Goal: Transaction & Acquisition: Purchase product/service

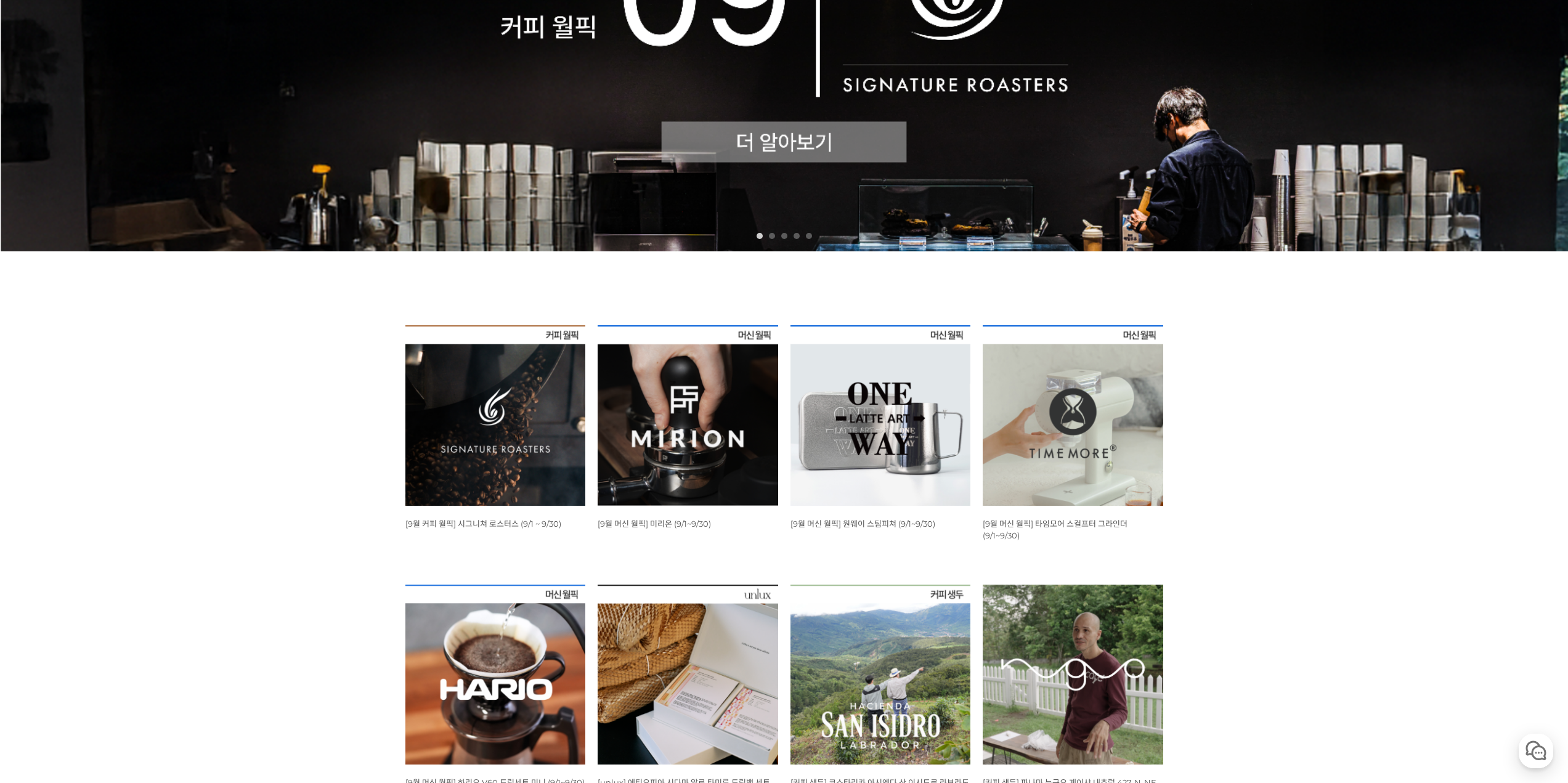
scroll to position [554, 0]
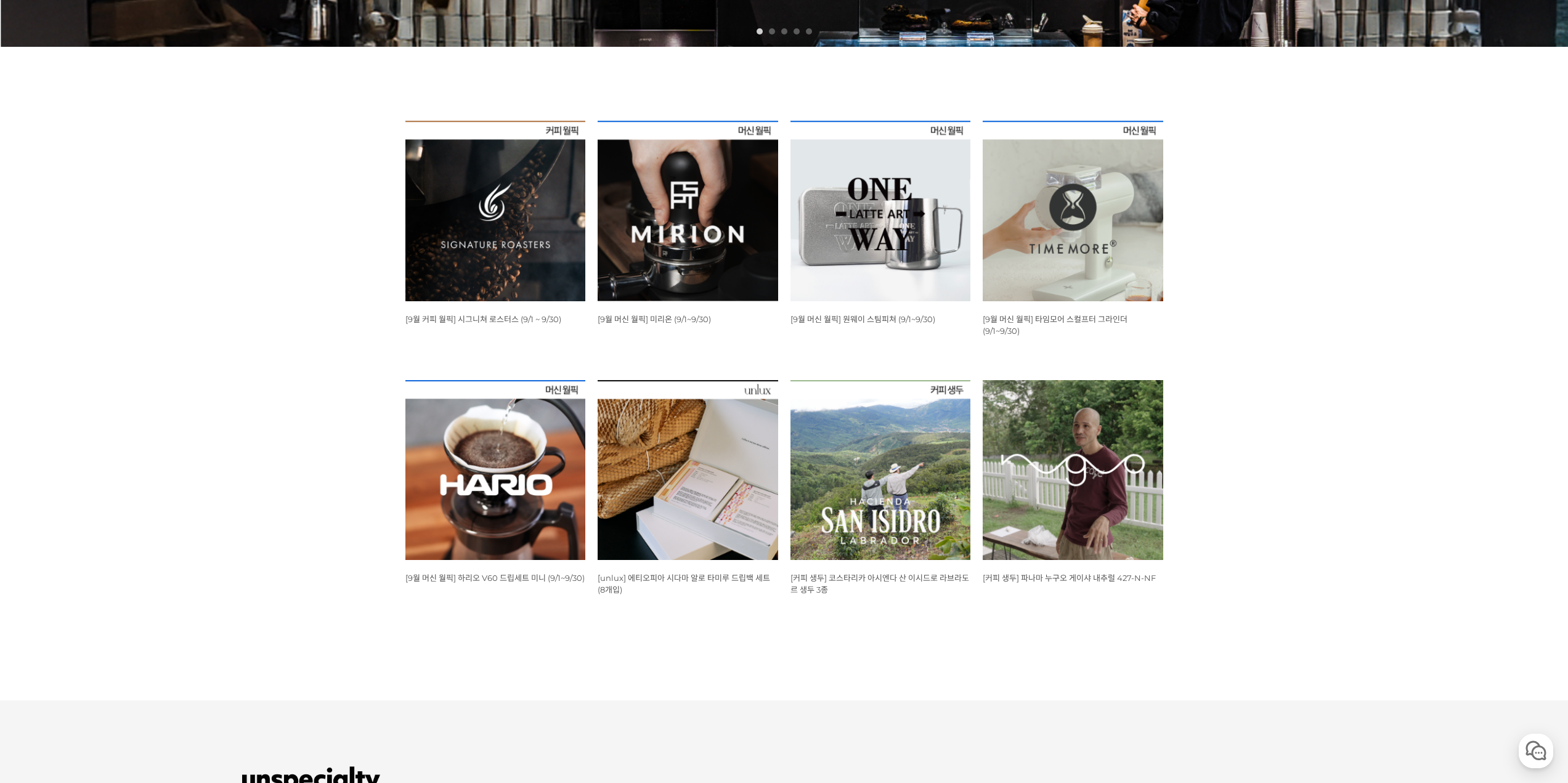
click at [267, 296] on div "뒤로가기 1 2 3 4 5 WISH ADD OPTION 상품명 : [9월 커피 월픽] 시그니쳐 로스터스 (9/1 ~ 9/30) 판매가 : 12…" at bounding box center [784, 98] width 1568 height 1082
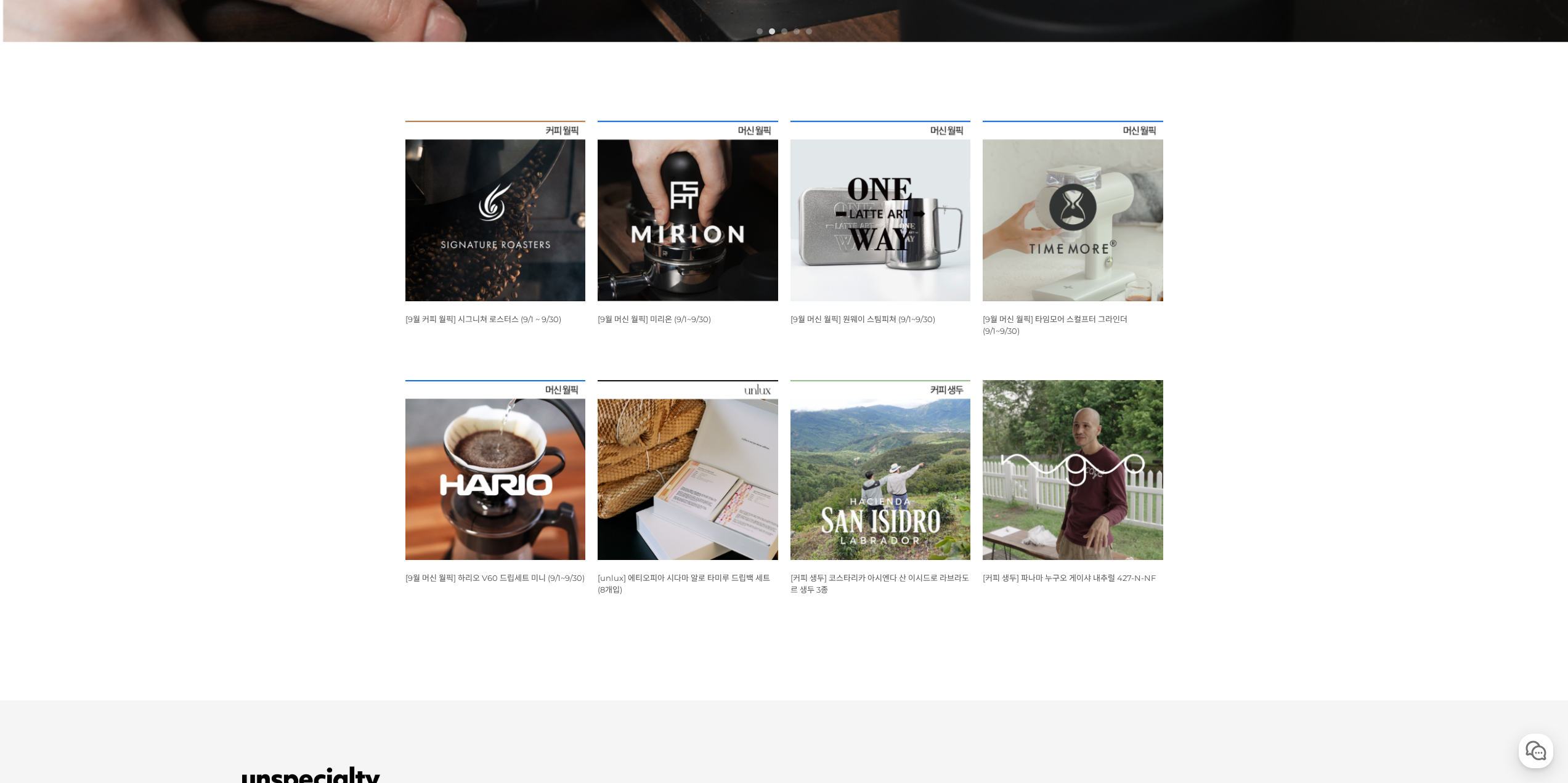
click at [491, 247] on img at bounding box center [495, 211] width 181 height 181
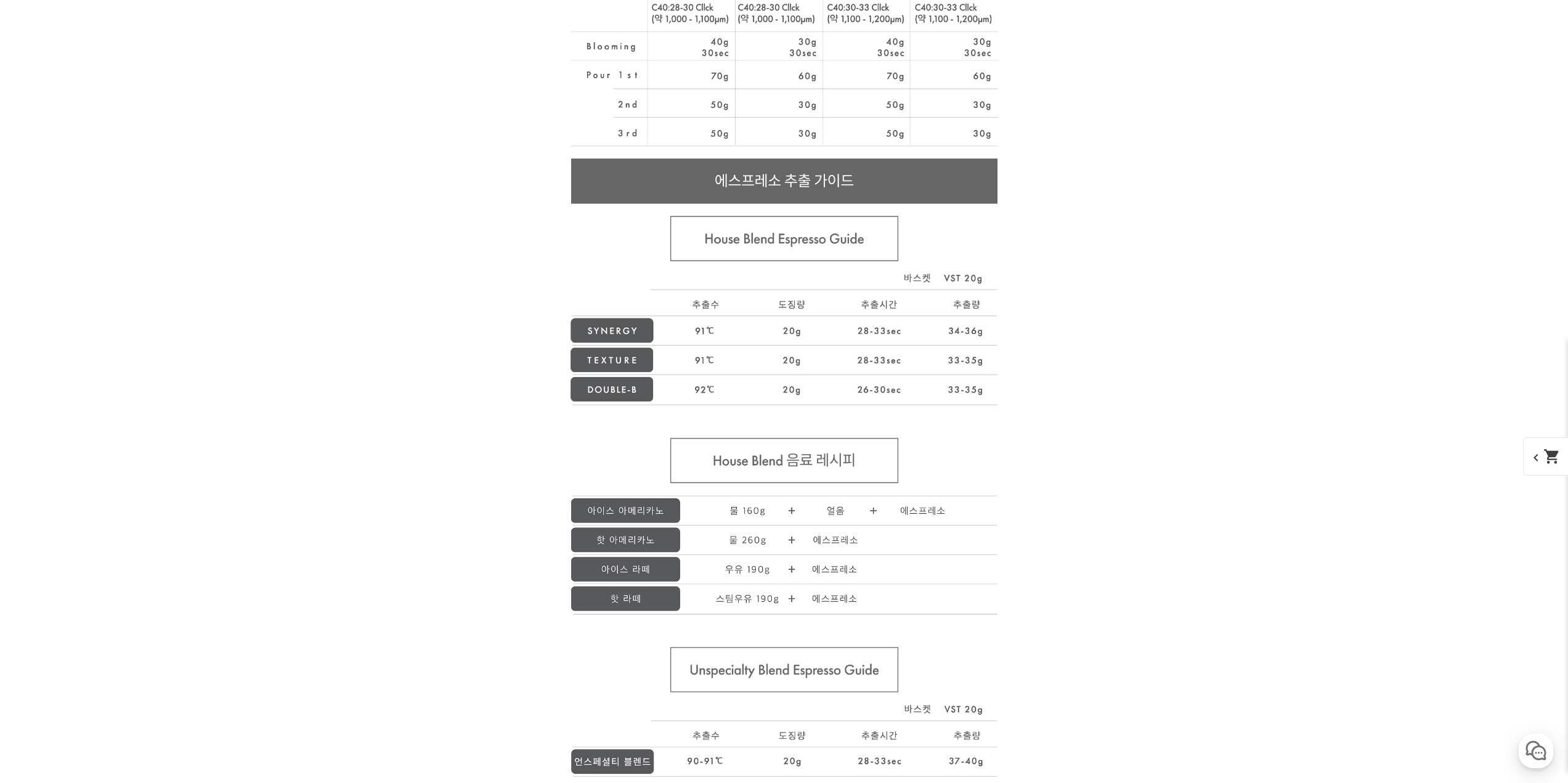
scroll to position [12381, 0]
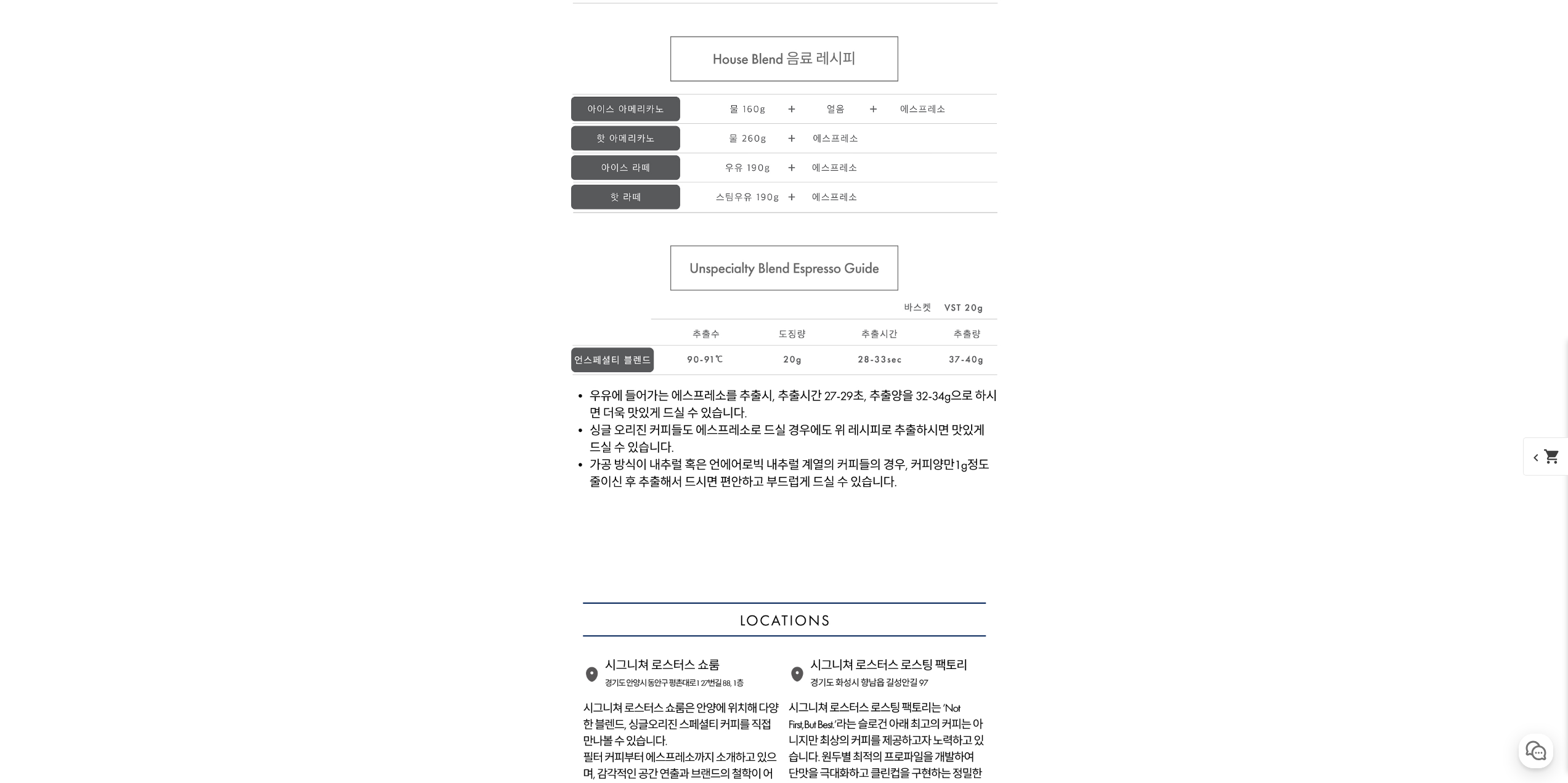
scroll to position [13066, 0]
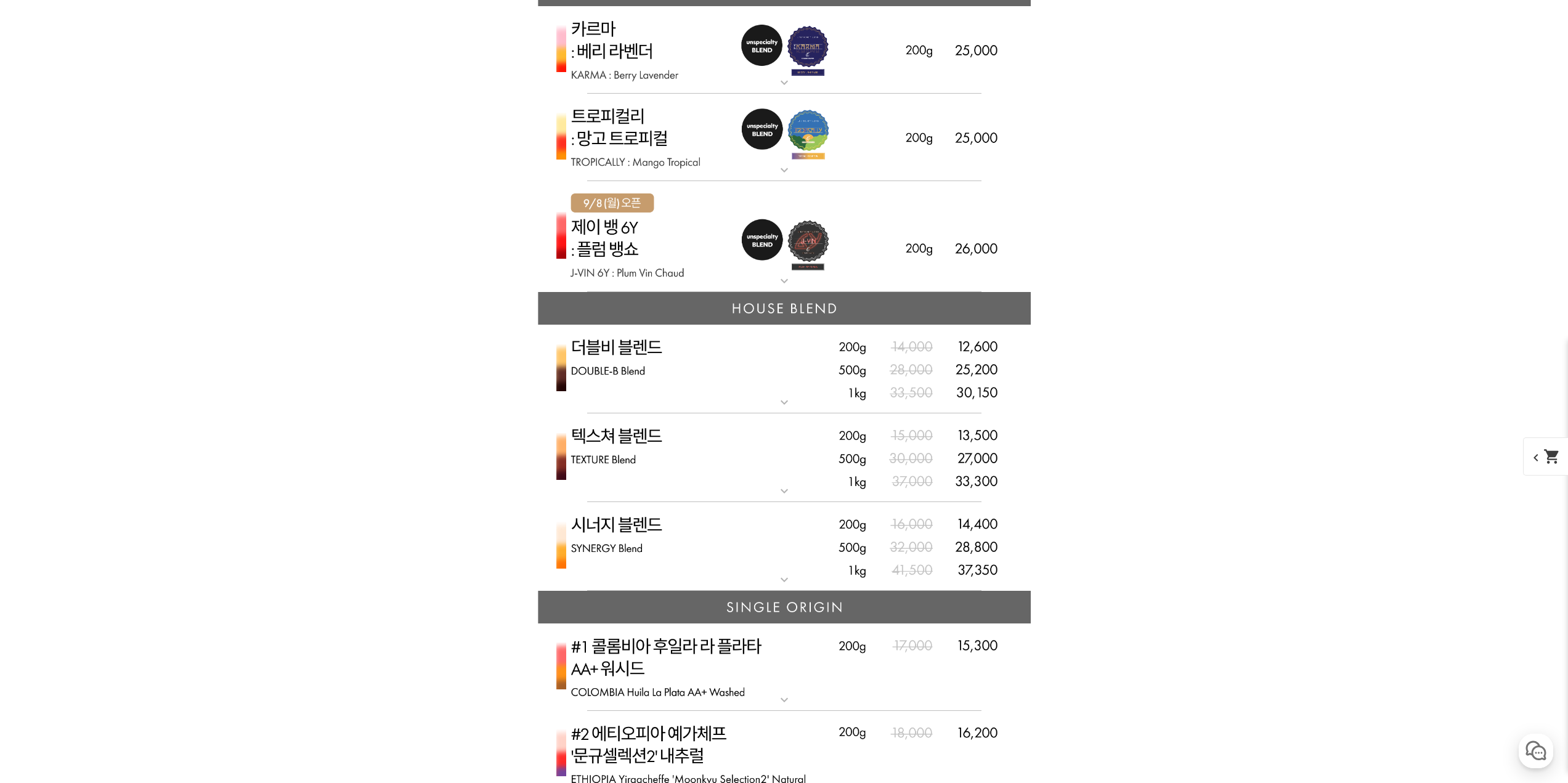
scroll to position [3006, 0]
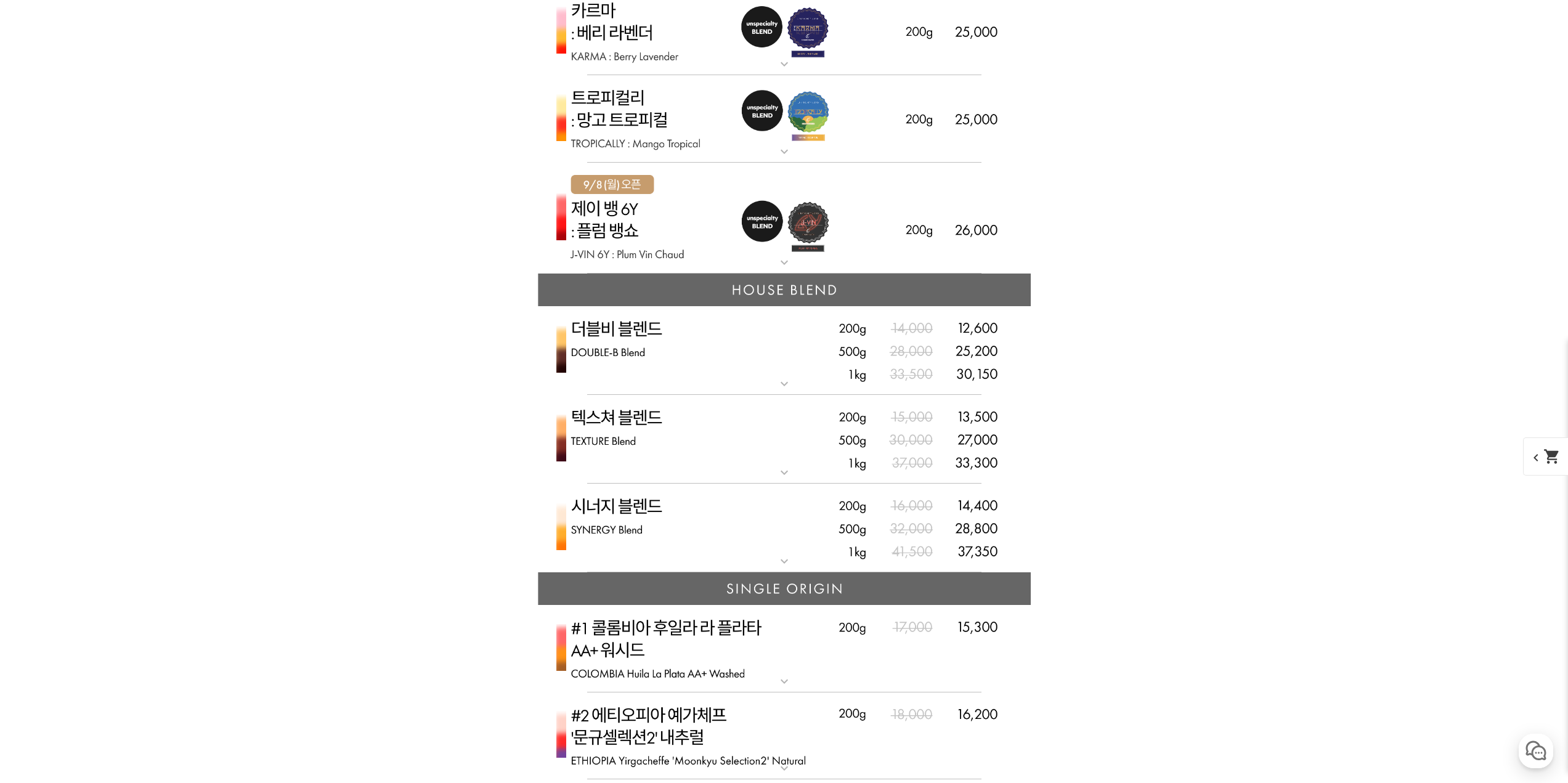
click at [779, 564] on mat-icon "expand_more" at bounding box center [784, 561] width 24 height 15
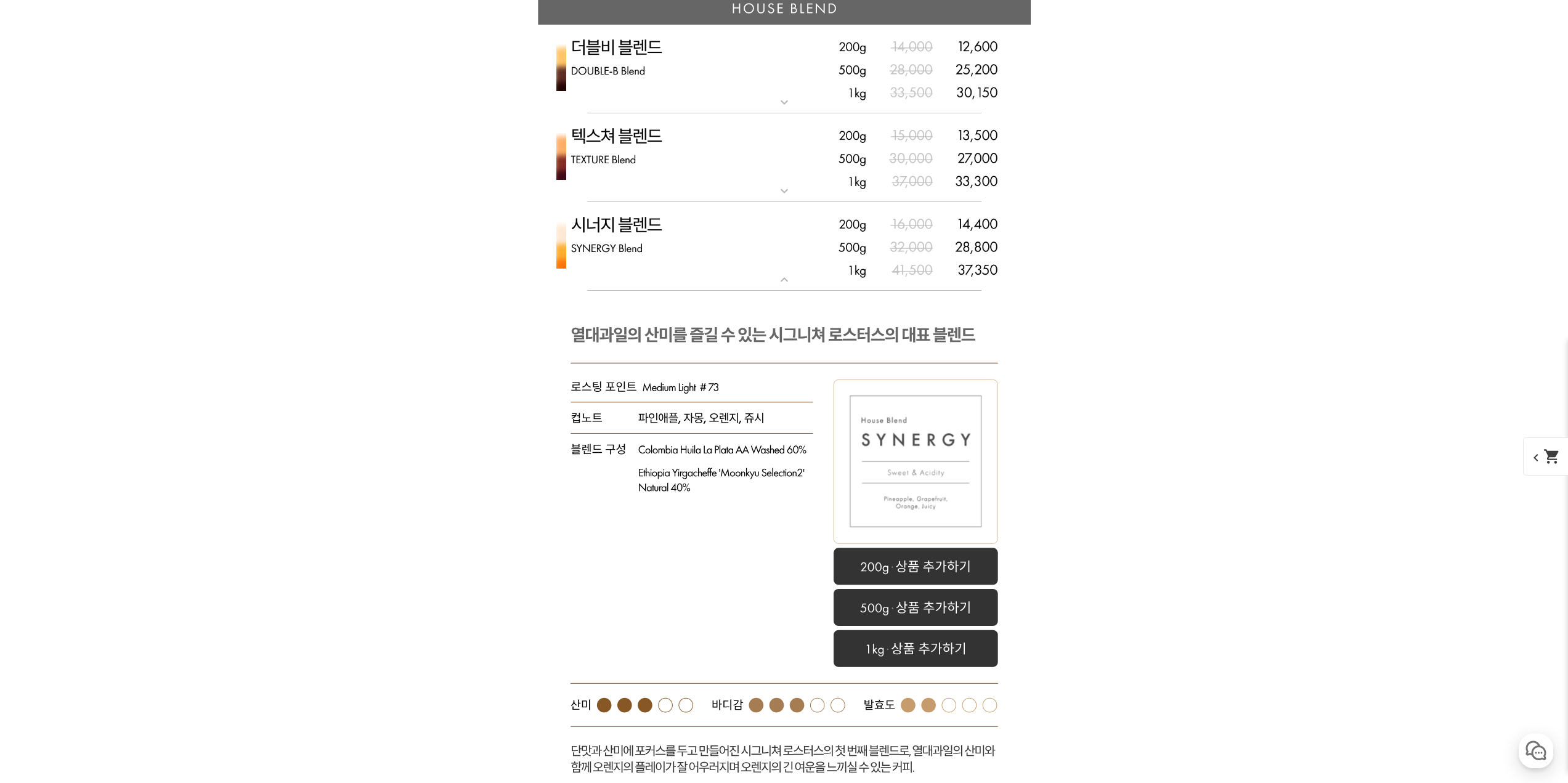
scroll to position [3252, 0]
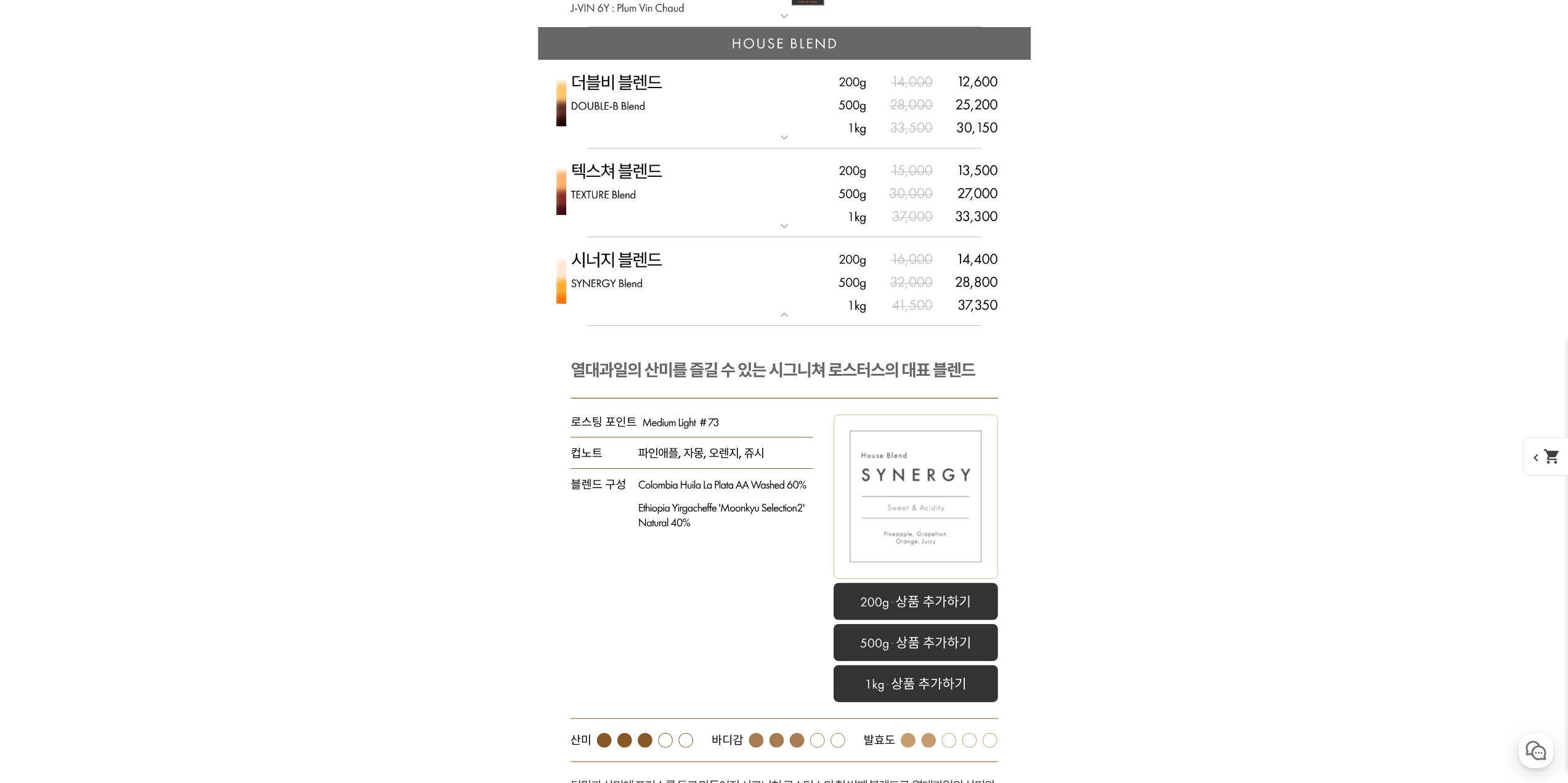
click at [772, 225] on mat-icon "expand_more" at bounding box center [784, 226] width 24 height 15
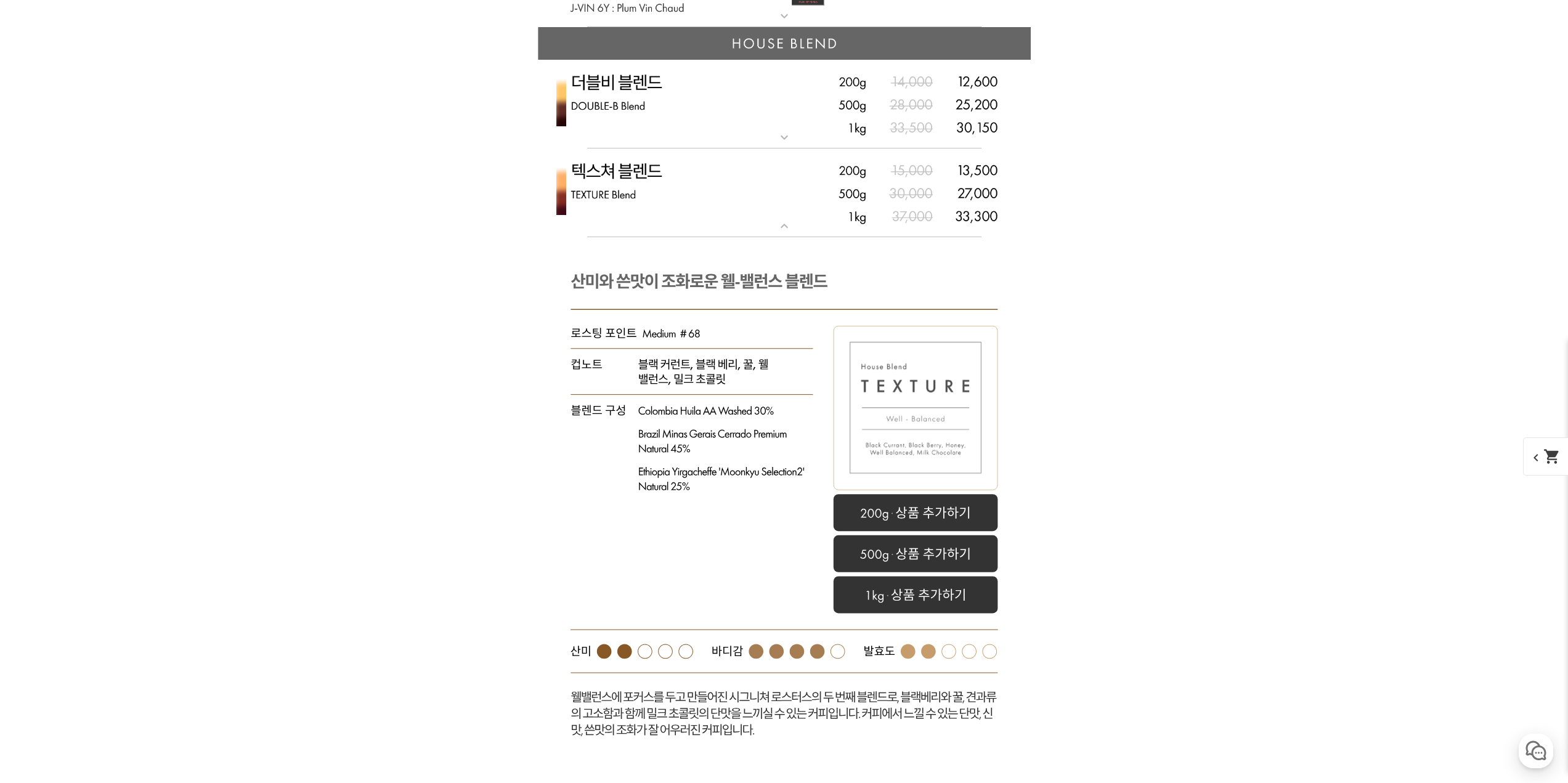
click at [787, 140] on mat-icon "expand_more" at bounding box center [784, 138] width 24 height 15
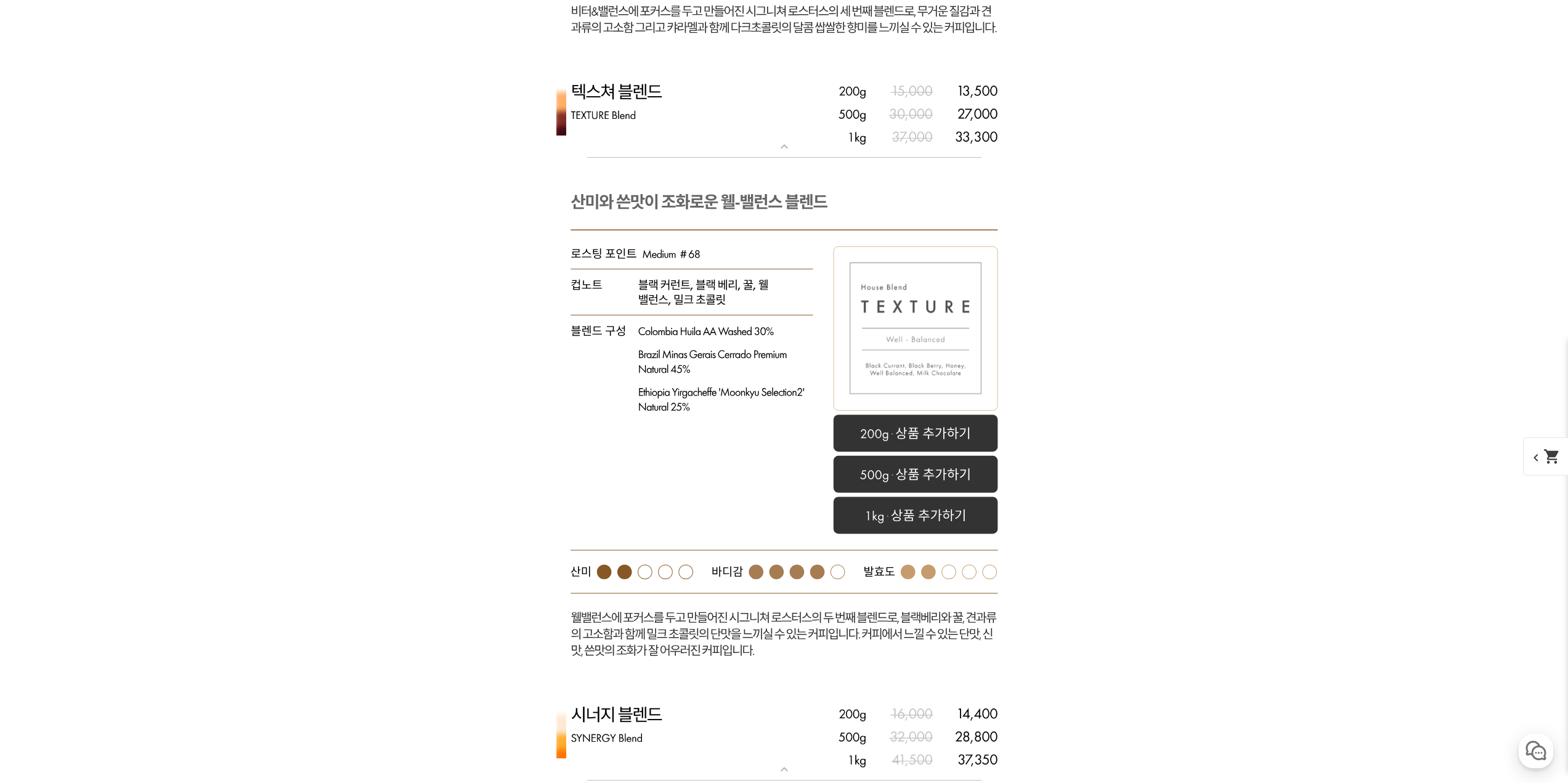
scroll to position [3868, 0]
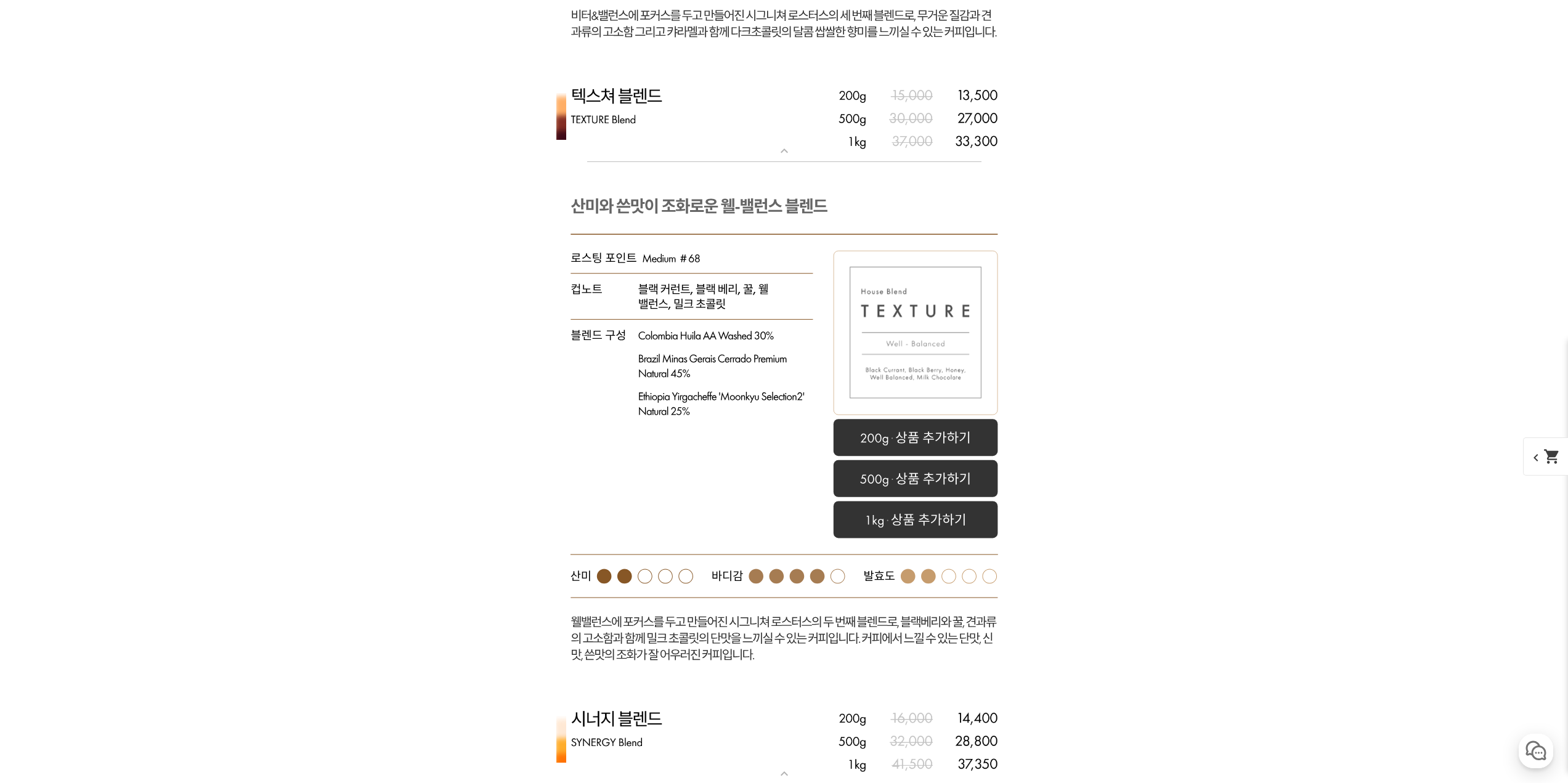
click at [895, 523] on rect at bounding box center [915, 520] width 164 height 37
select select "텍스쳐 블렌드"
select select "1kg"
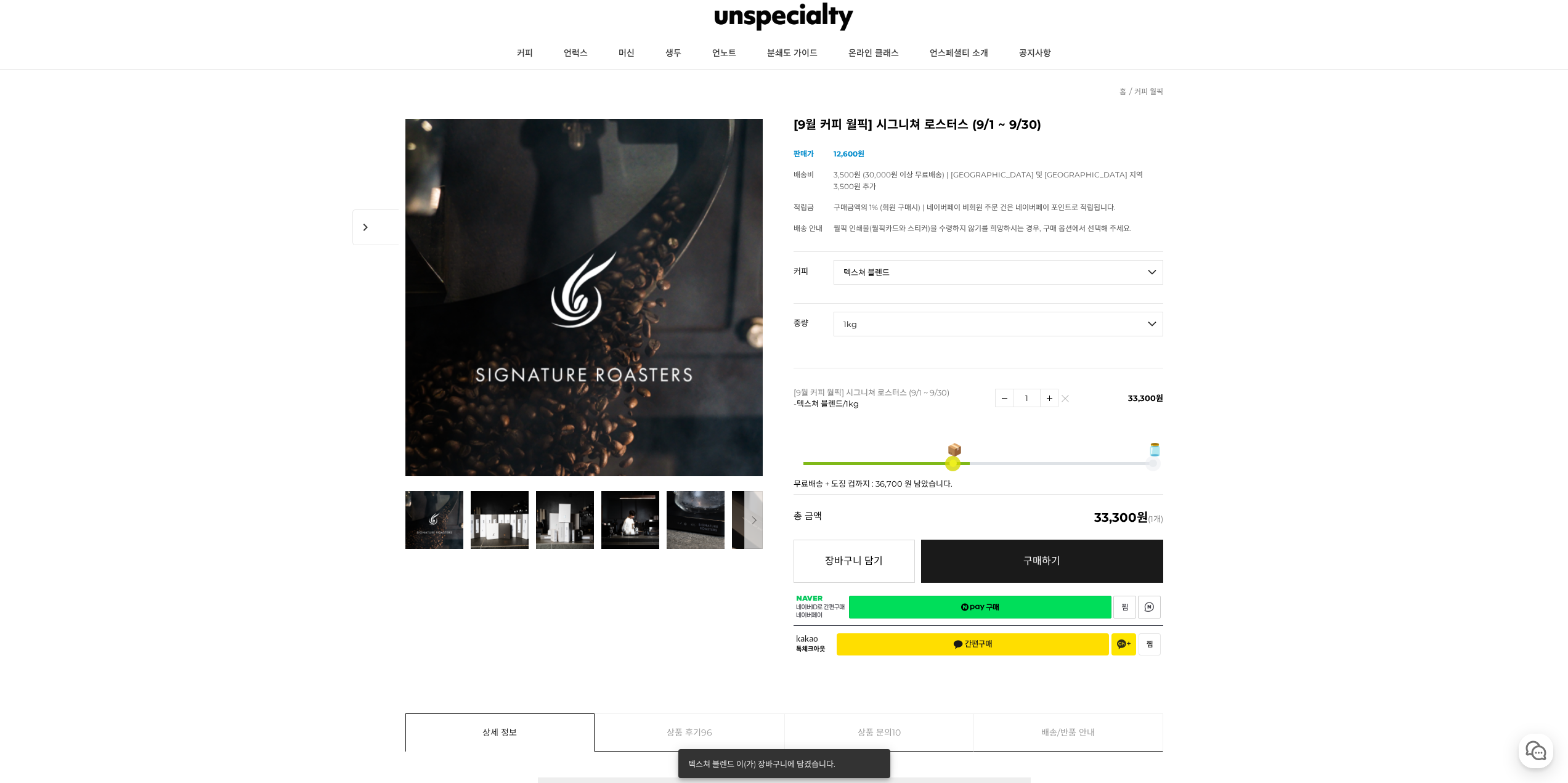
scroll to position [0, 0]
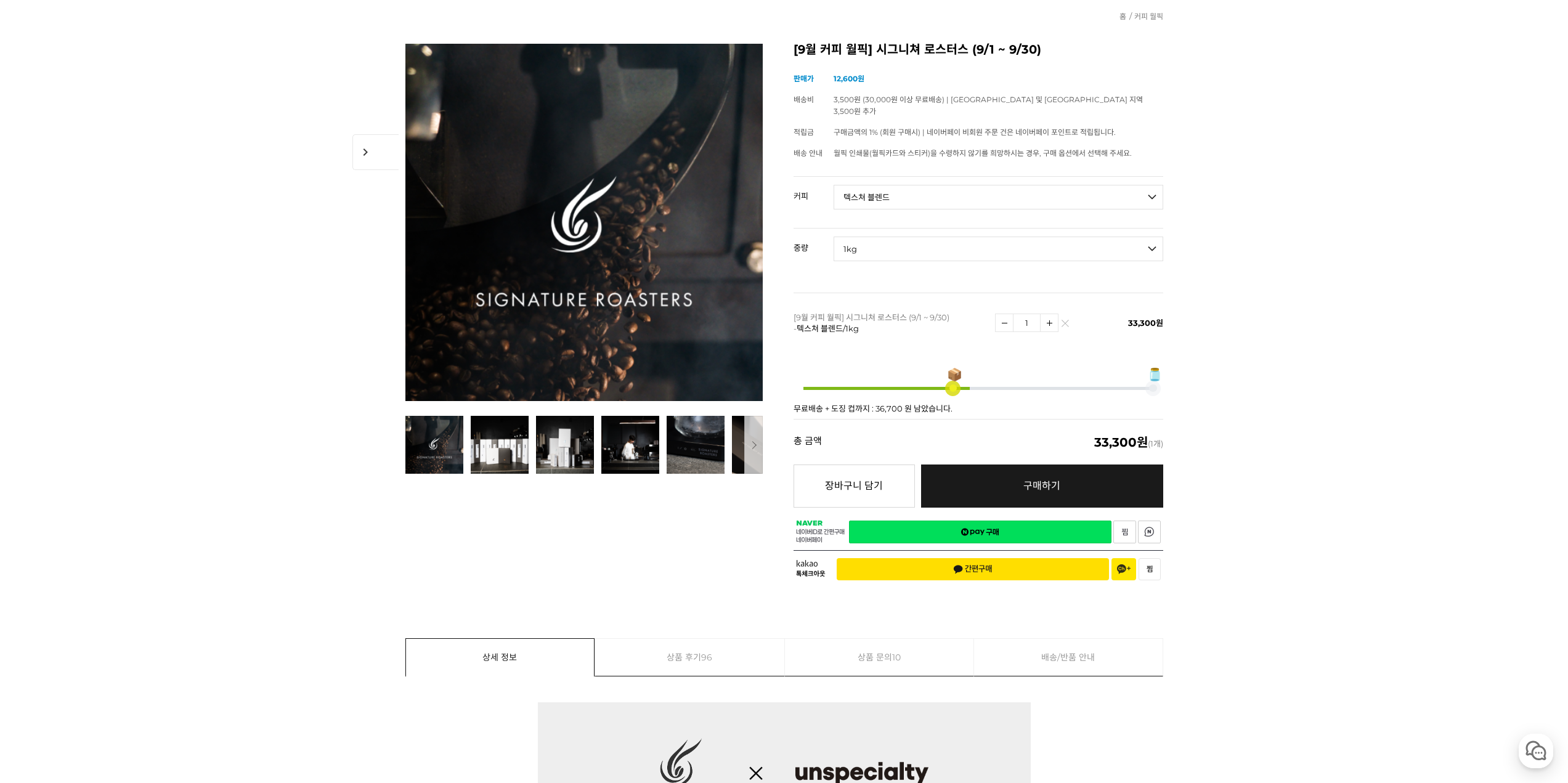
scroll to position [184, 0]
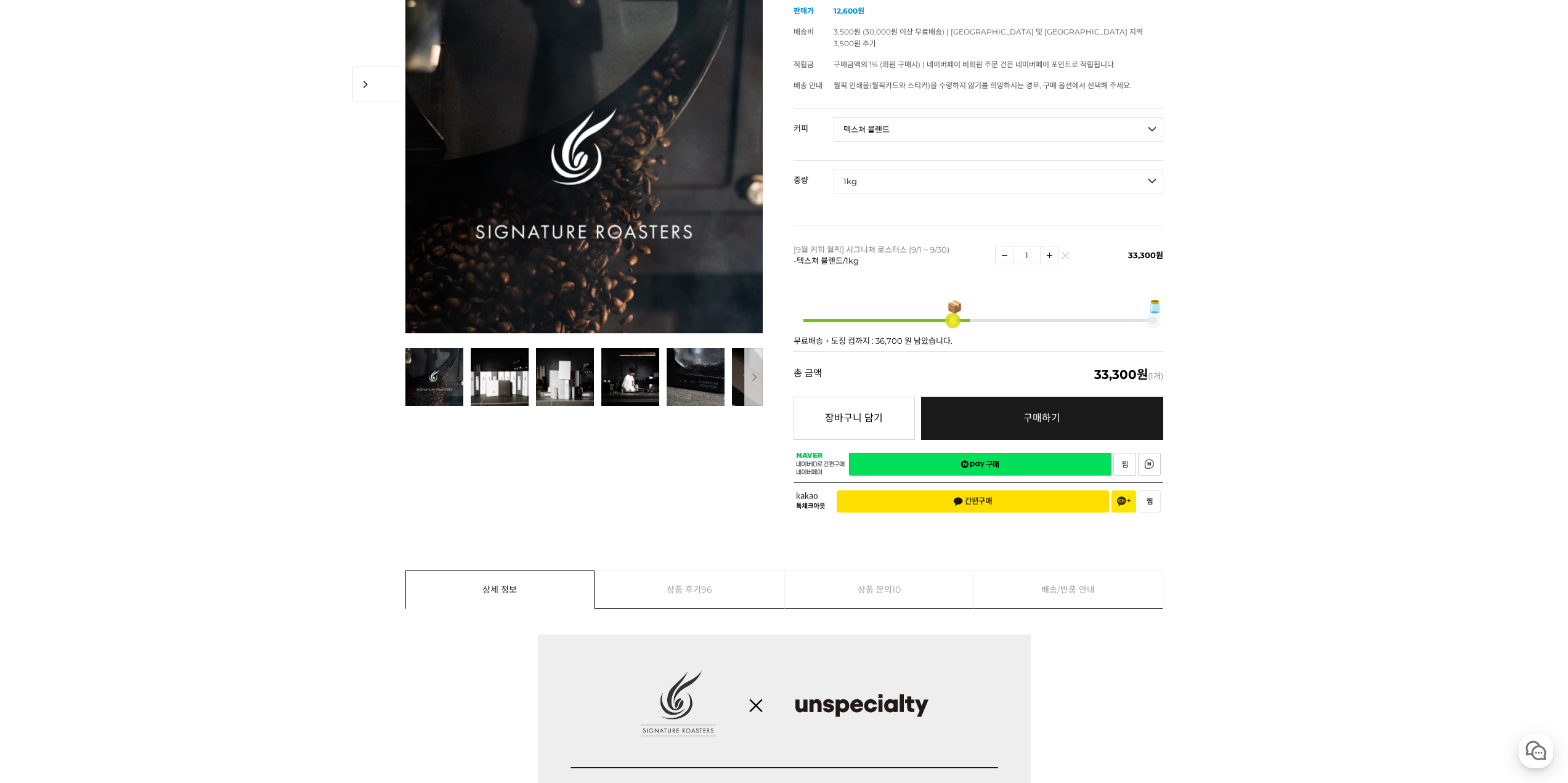
drag, startPoint x: 999, startPoint y: 452, endPoint x: 1051, endPoint y: 404, distance: 70.8
click at [999, 453] on link "네이버페이 구매하기" at bounding box center [980, 464] width 263 height 23
drag, startPoint x: 1080, startPoint y: 275, endPoint x: 1054, endPoint y: 305, distance: 39.7
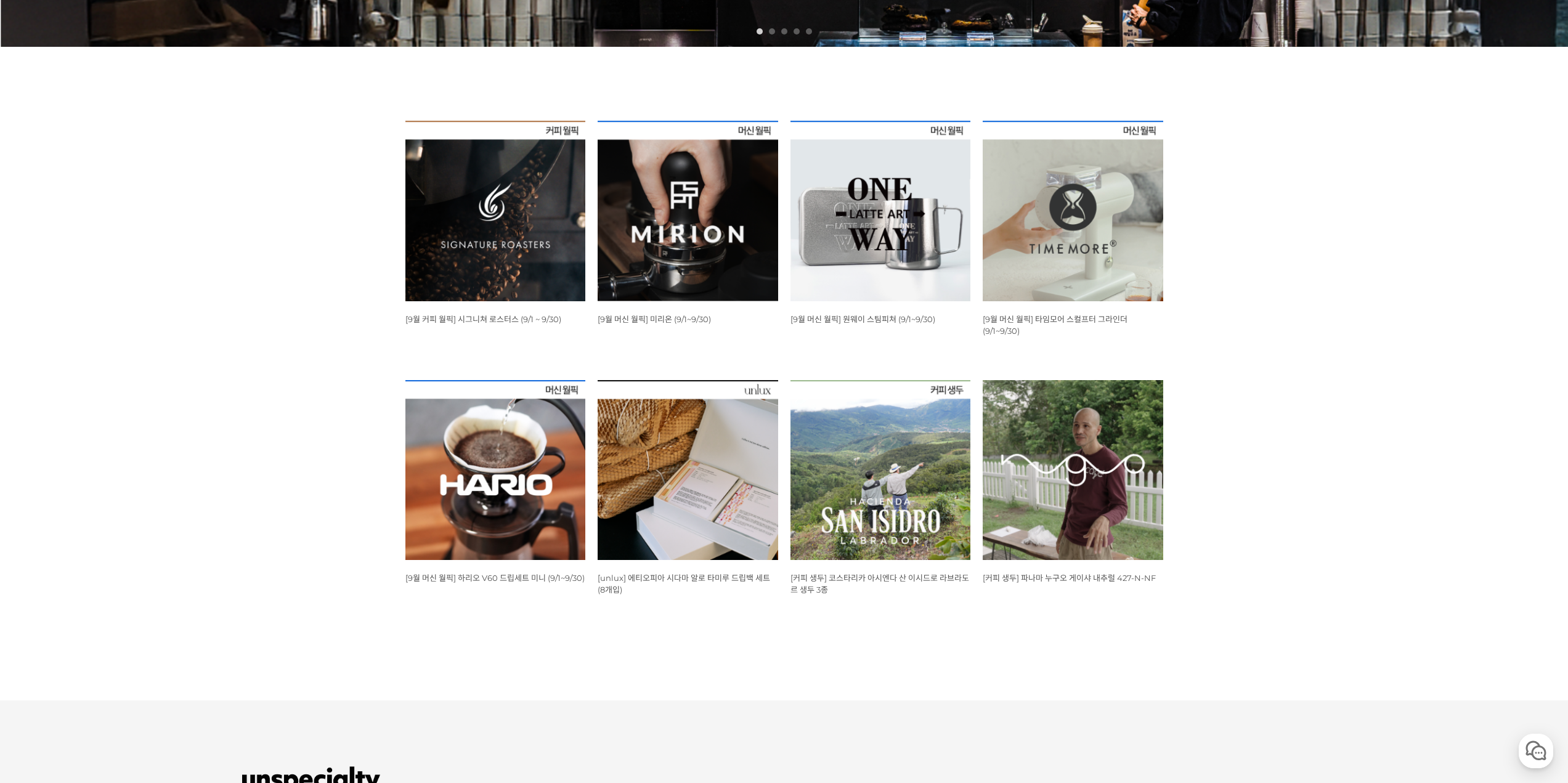
click at [645, 246] on img at bounding box center [687, 211] width 181 height 181
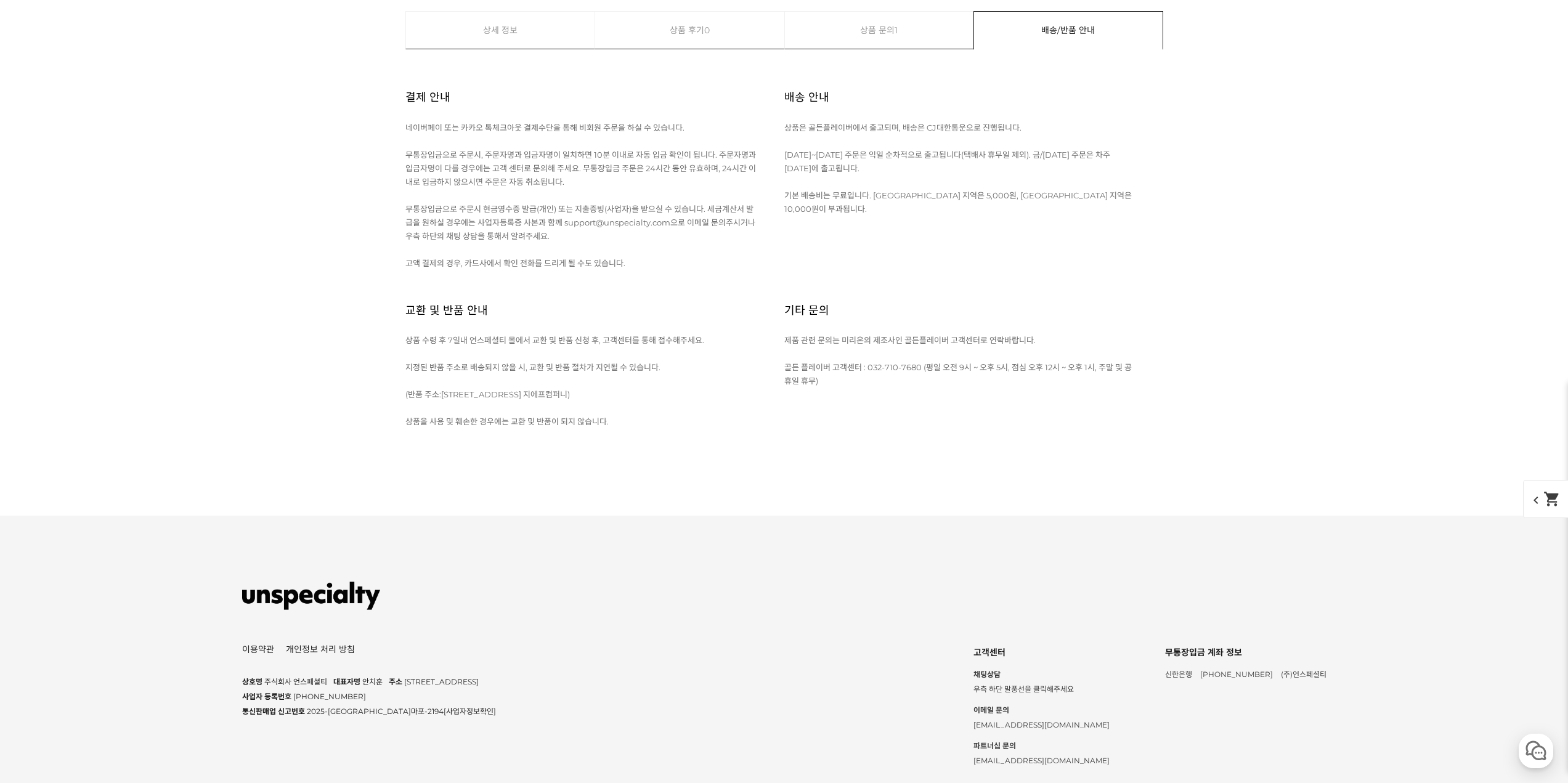
scroll to position [13305, 0]
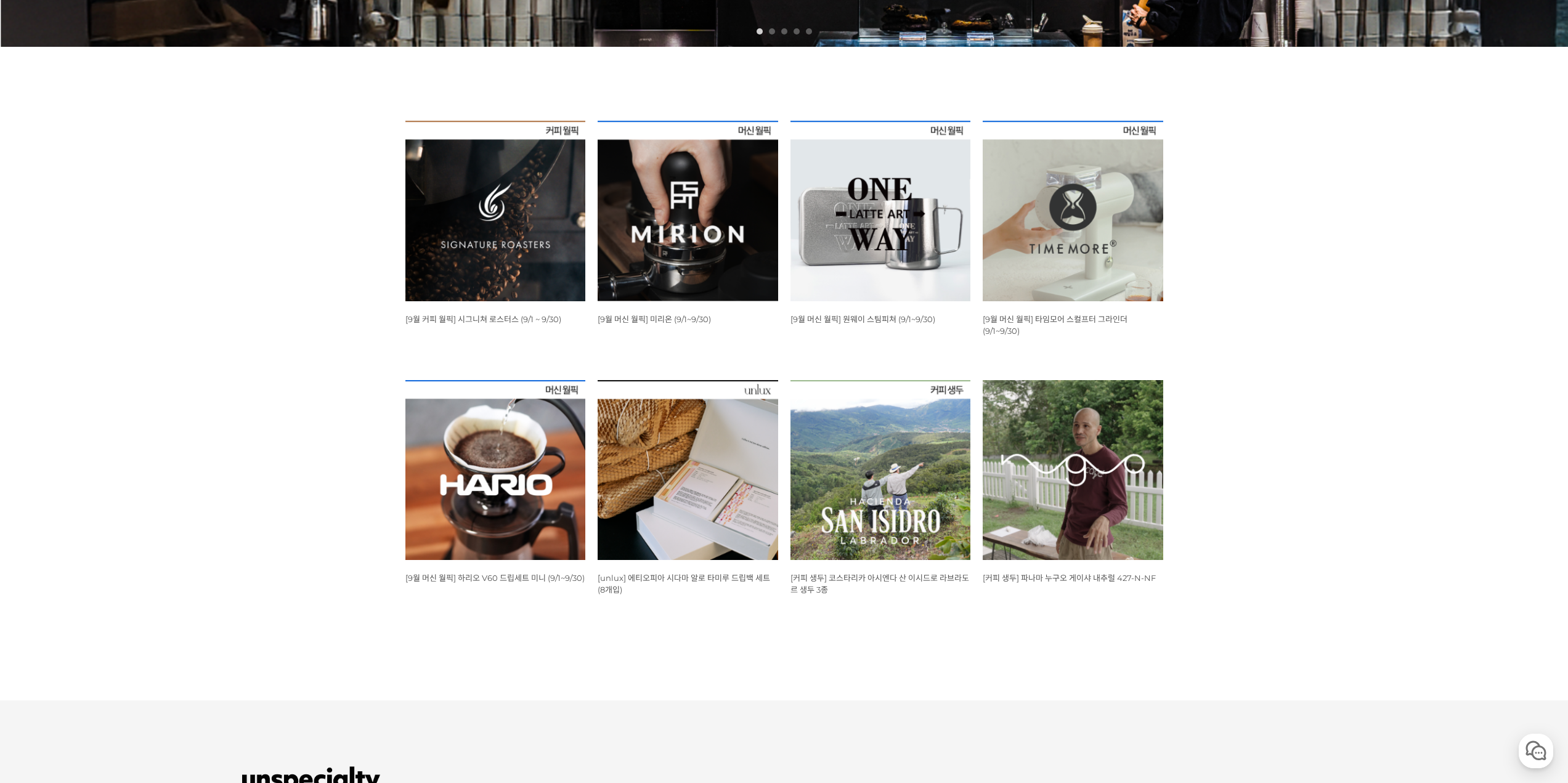
click at [1452, 357] on div "뒤로가기 1 2 3 4 5 WISH ADD OPTION 상품명 : [9월 커피 월픽] 시그니쳐 로스터스 (9/1 ~ 9/30) 판매가 : 12…" at bounding box center [784, 98] width 1568 height 1082
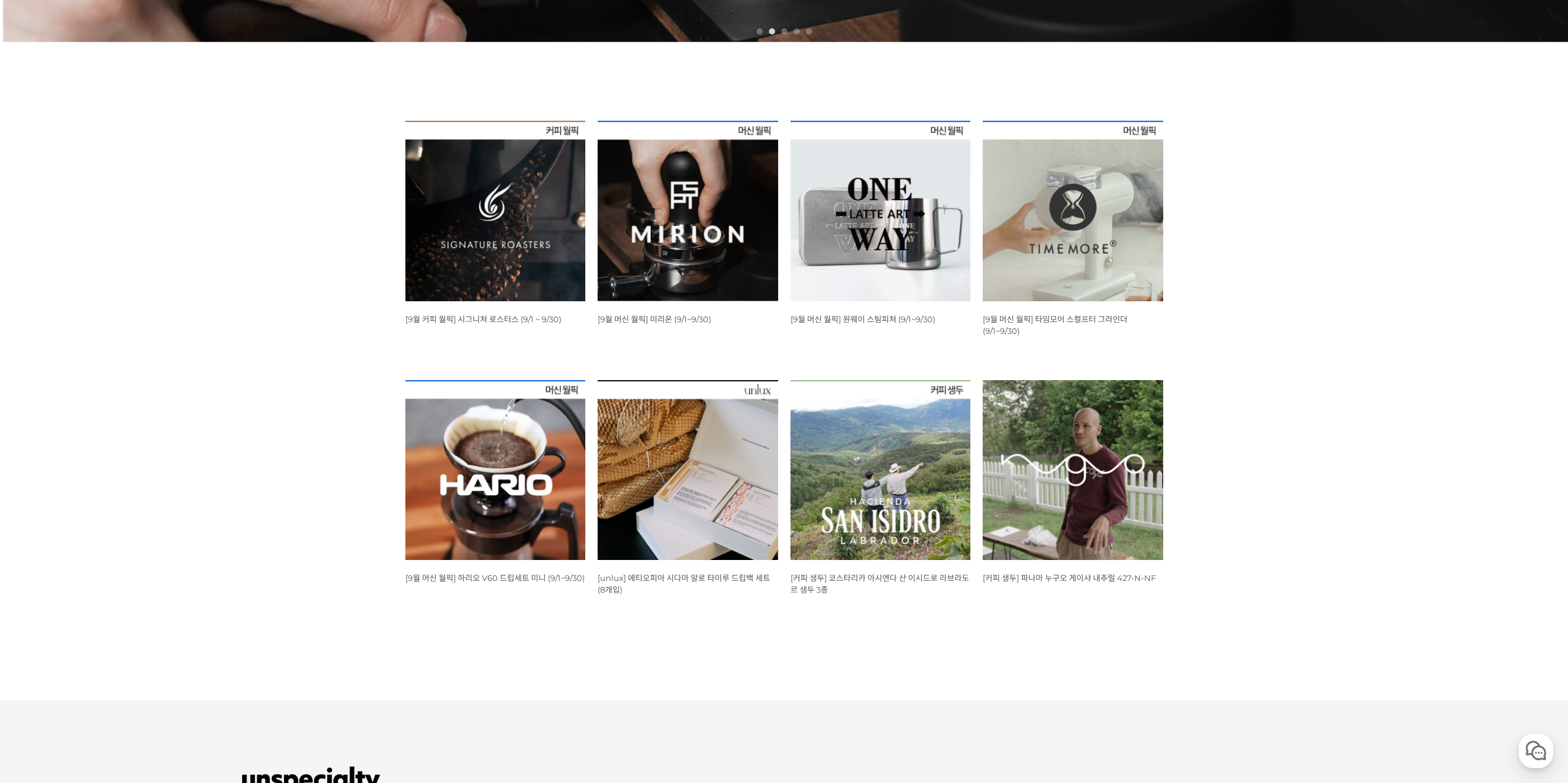
click at [1323, 294] on div "뒤로가기 1 2 3 4 5 WISH ADD OPTION 상품명 : [9월 커피 월픽] 시그니쳐 로스터스 (9/1 ~ 9/30) 판매가 : 12…" at bounding box center [784, 98] width 1568 height 1082
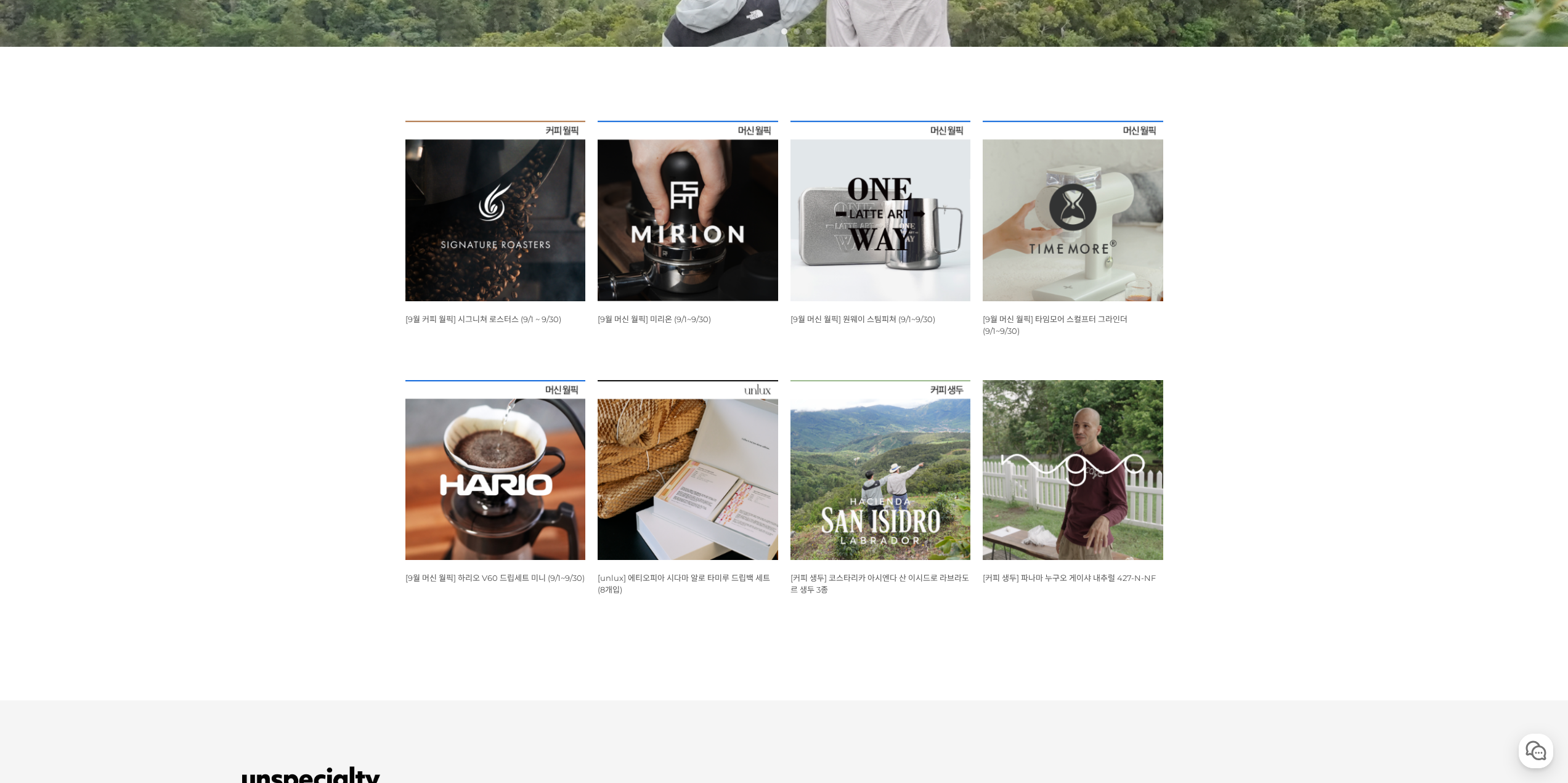
click at [1081, 275] on img at bounding box center [1073, 211] width 181 height 181
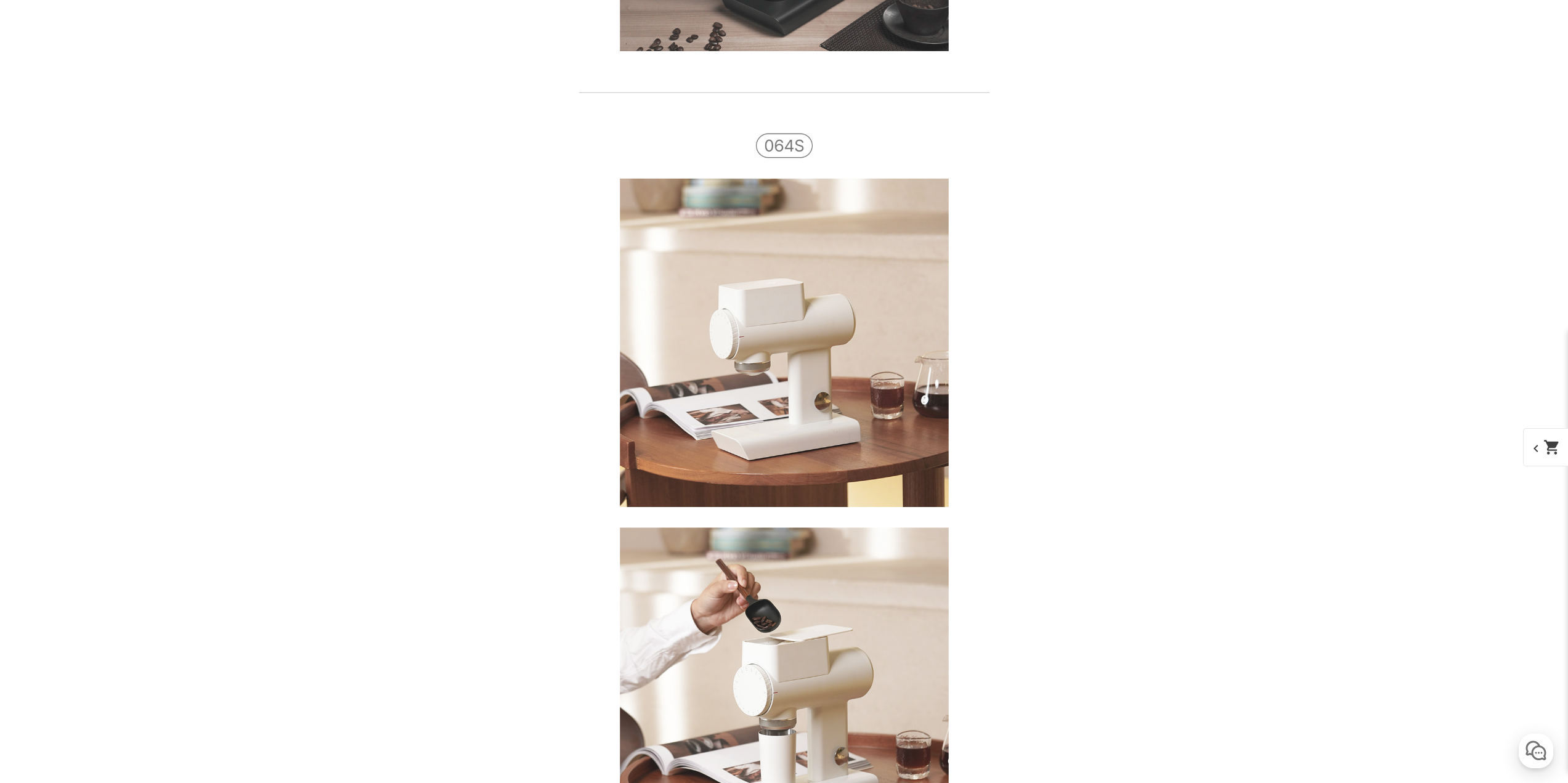
scroll to position [11334, 0]
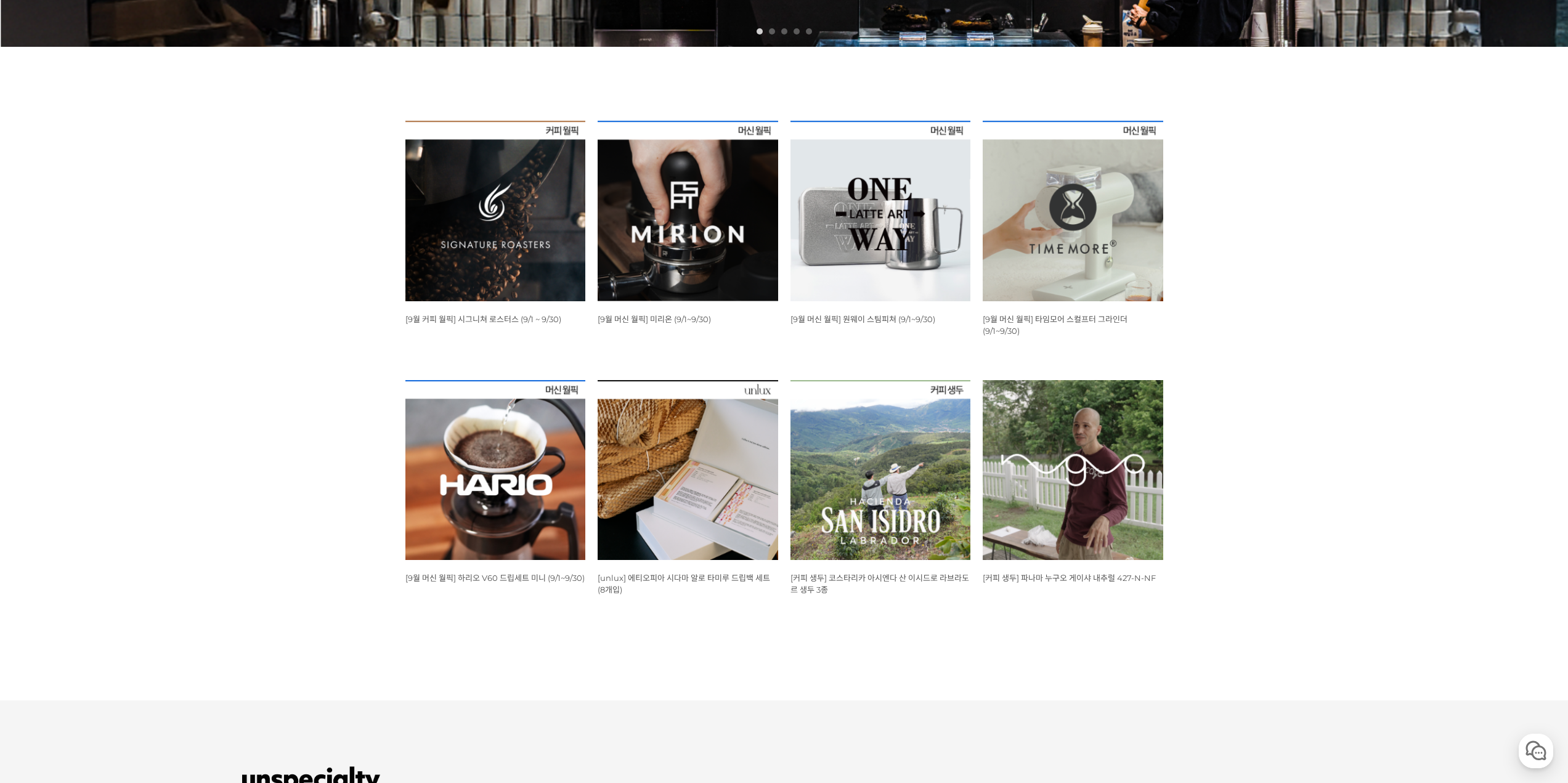
click at [356, 378] on div "뒤로가기 1 2 3 4 5 WISH ADD OPTION 상품명 : [9월 커피 월픽] 시그니쳐 로스터스 (9/1 ~ 9/30) 판매가 : 12…" at bounding box center [784, 98] width 1568 height 1082
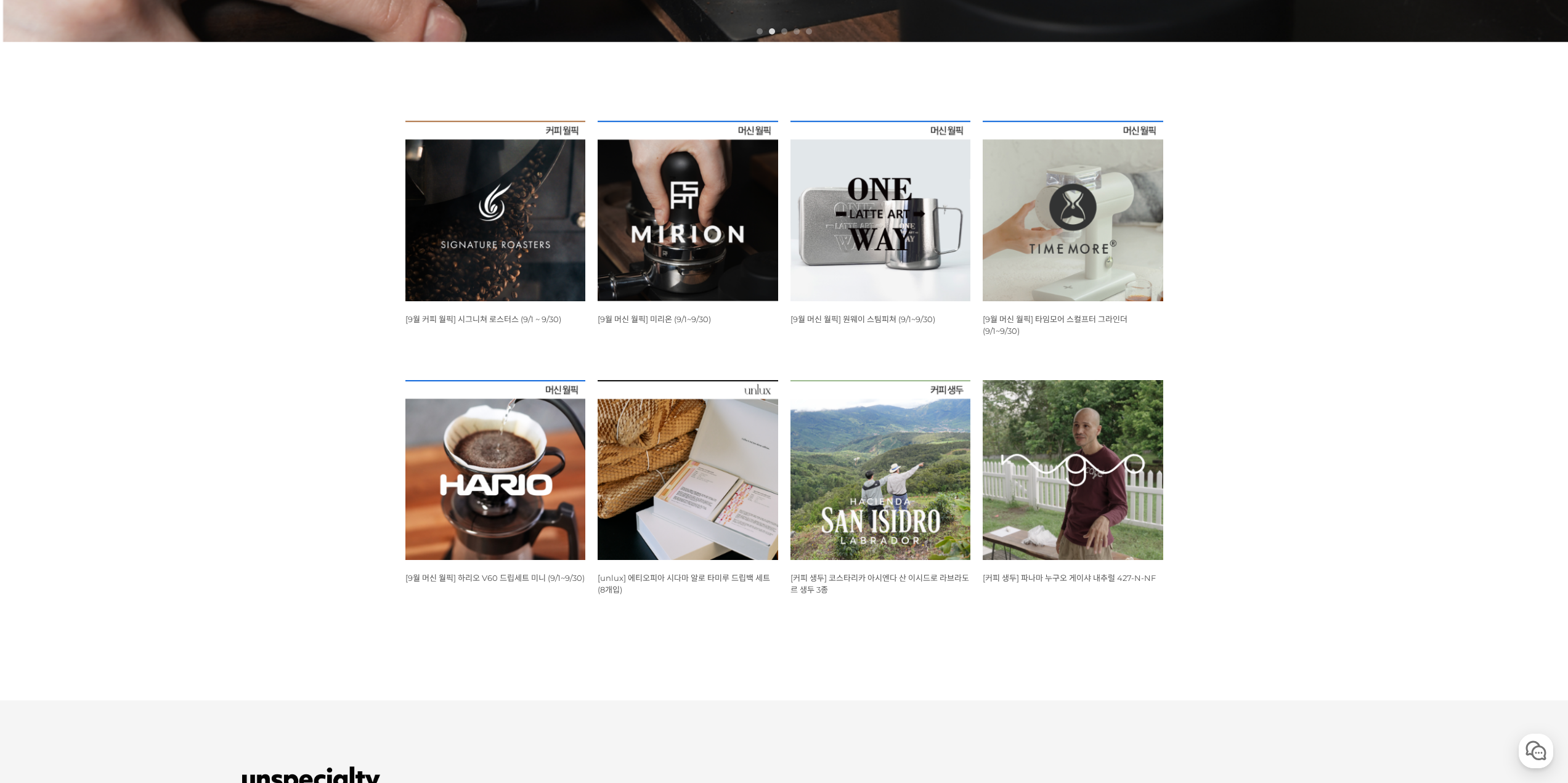
click at [1408, 404] on div "뒤로가기 1 2 3 4 5 WISH ADD OPTION 상품명 : [9월 커피 월픽] 시그니쳐 로스터스 (9/1 ~ 9/30) 판매가 : 12…" at bounding box center [784, 98] width 1568 height 1082
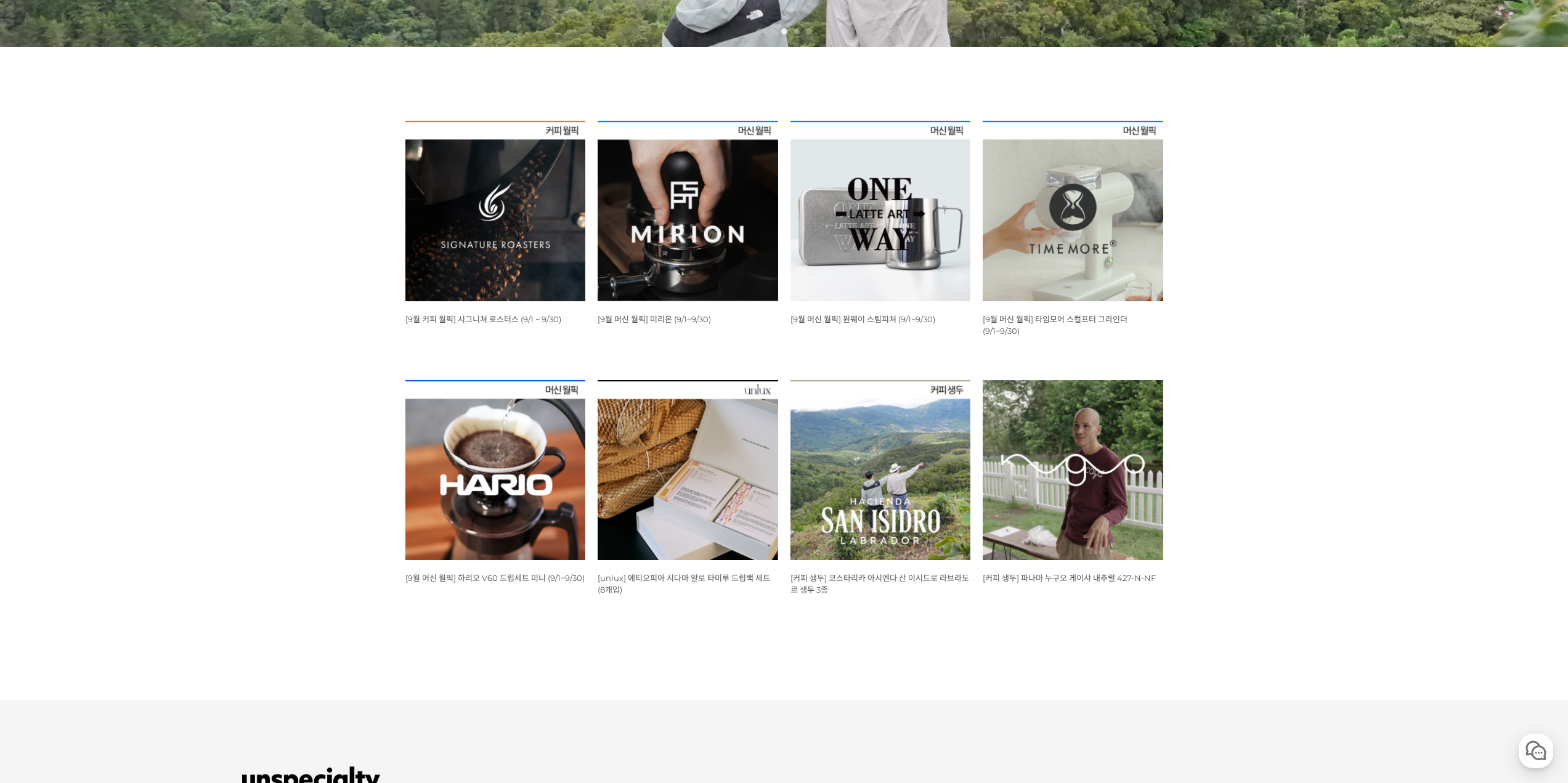
click at [881, 286] on img at bounding box center [881, 211] width 181 height 181
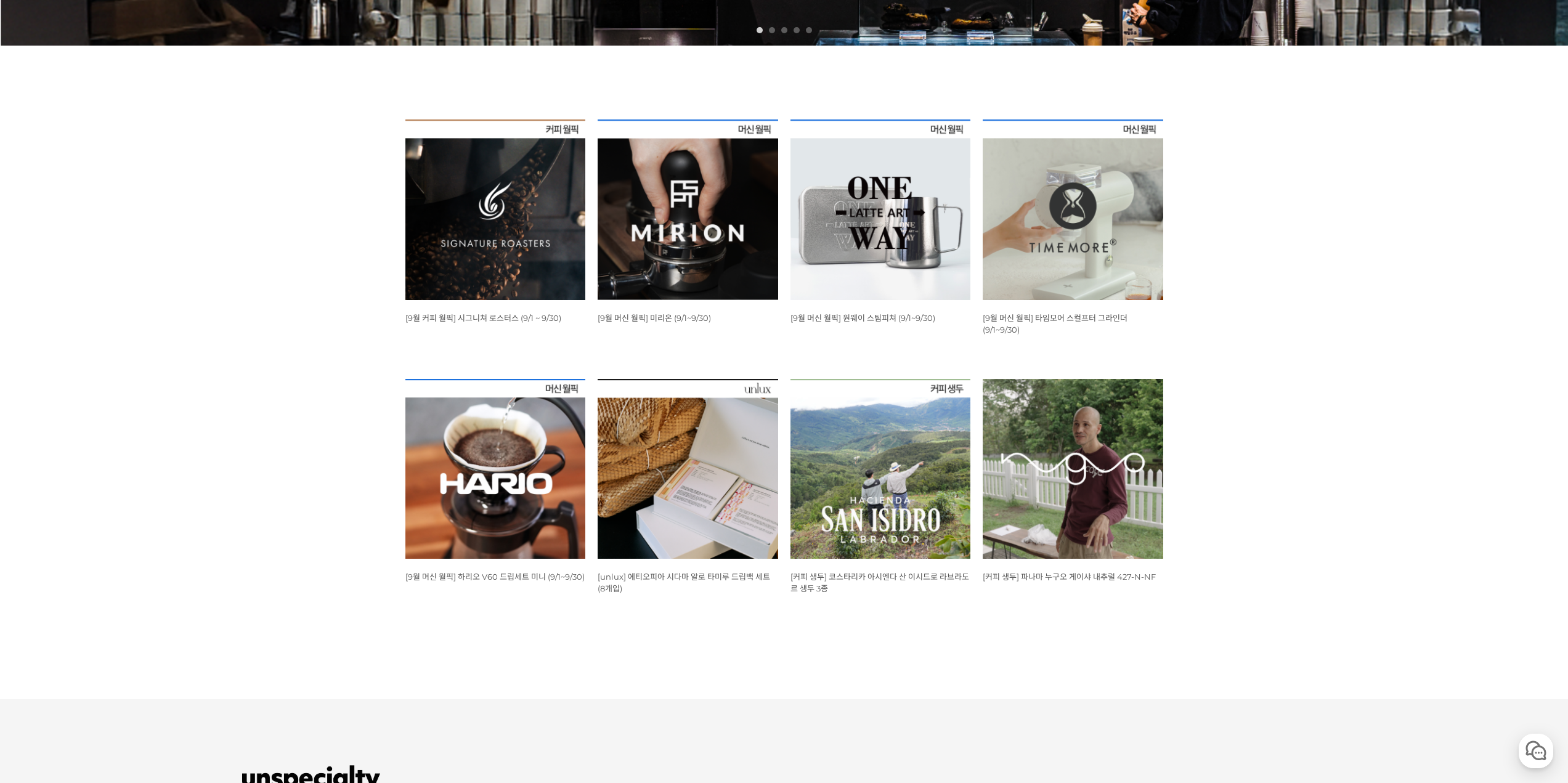
scroll to position [787, 0]
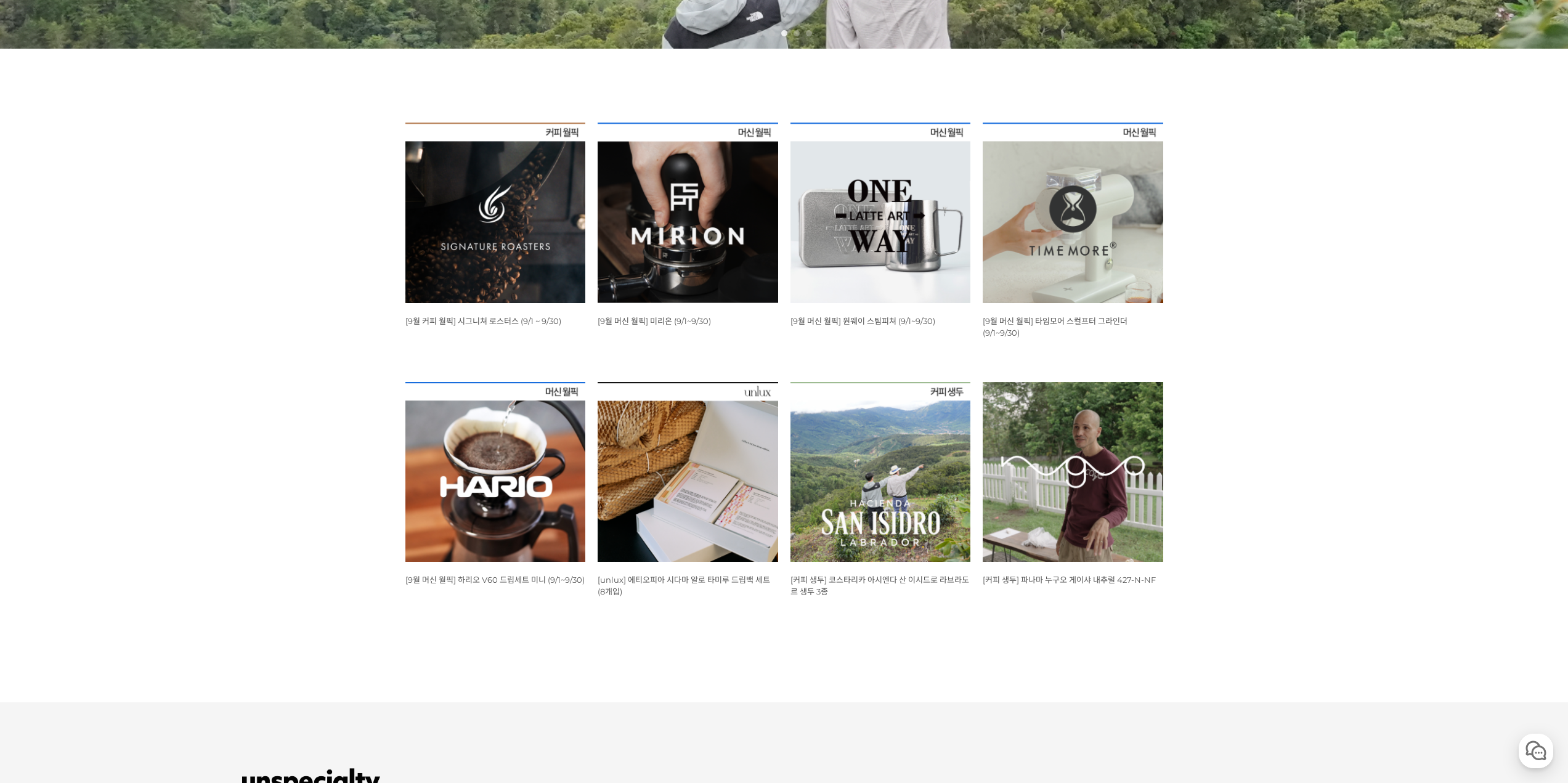
scroll to position [0, 0]
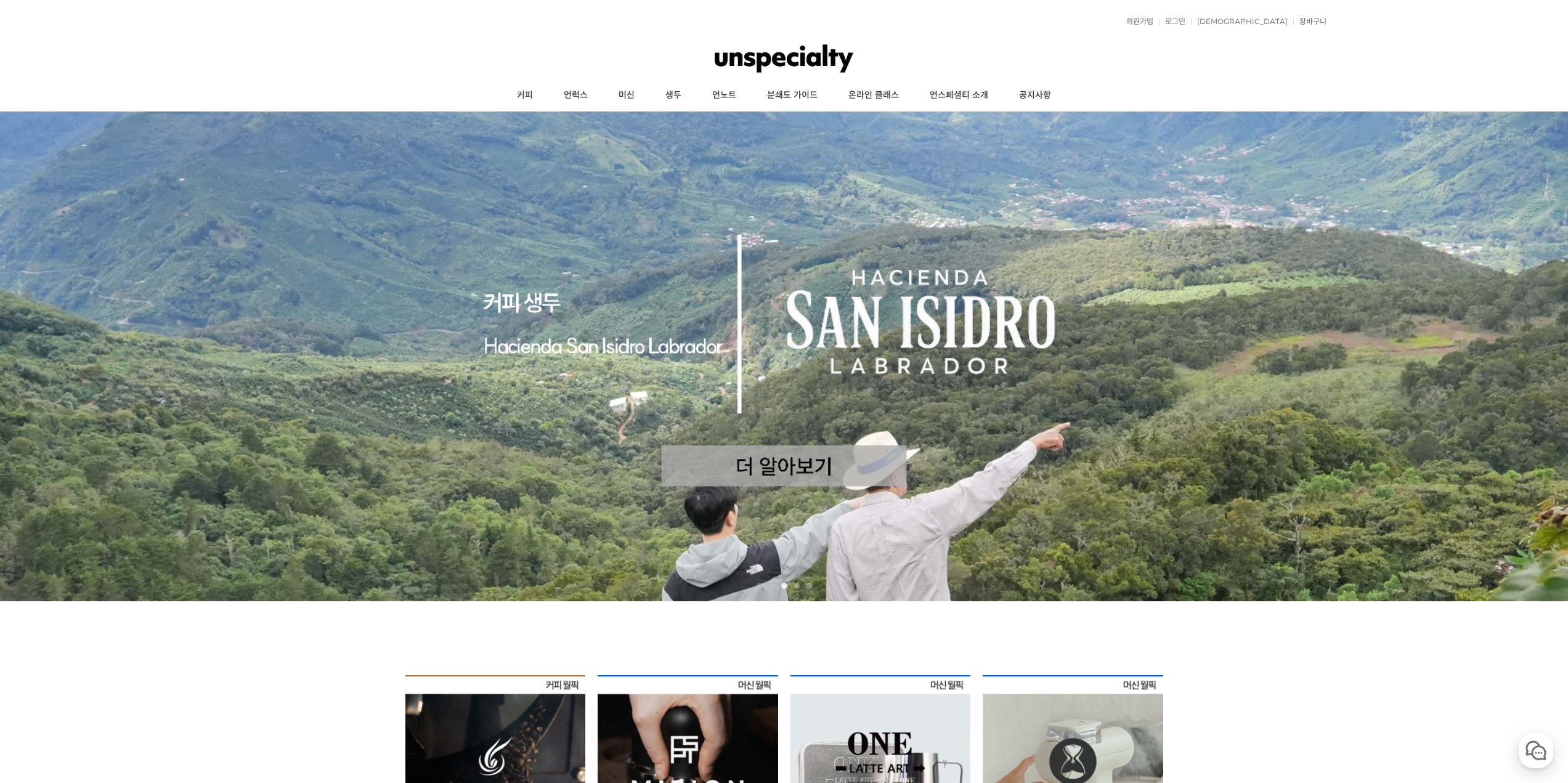
click at [754, 65] on img at bounding box center [784, 58] width 139 height 37
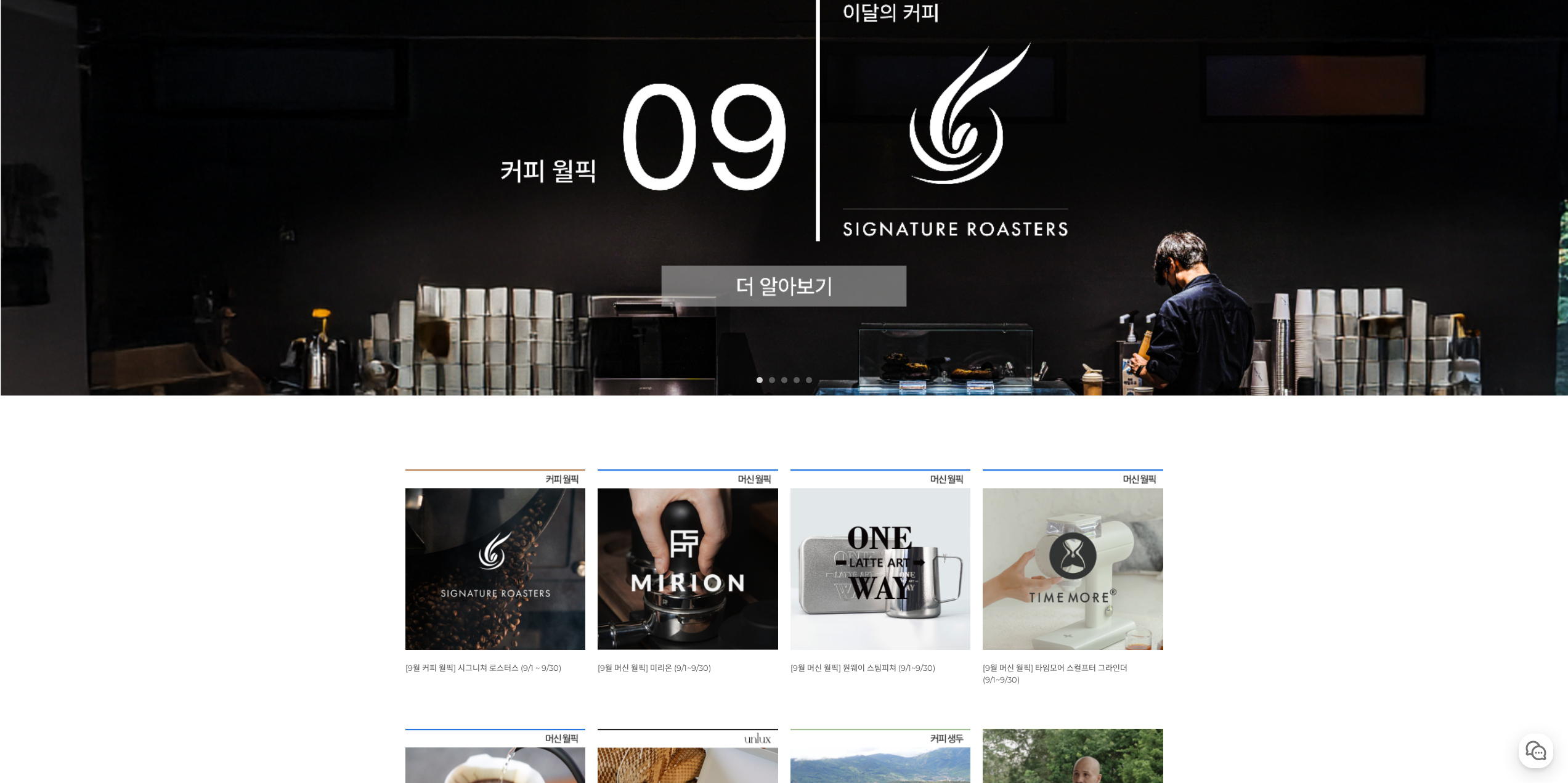
scroll to position [61, 0]
